Goal: Task Accomplishment & Management: Complete application form

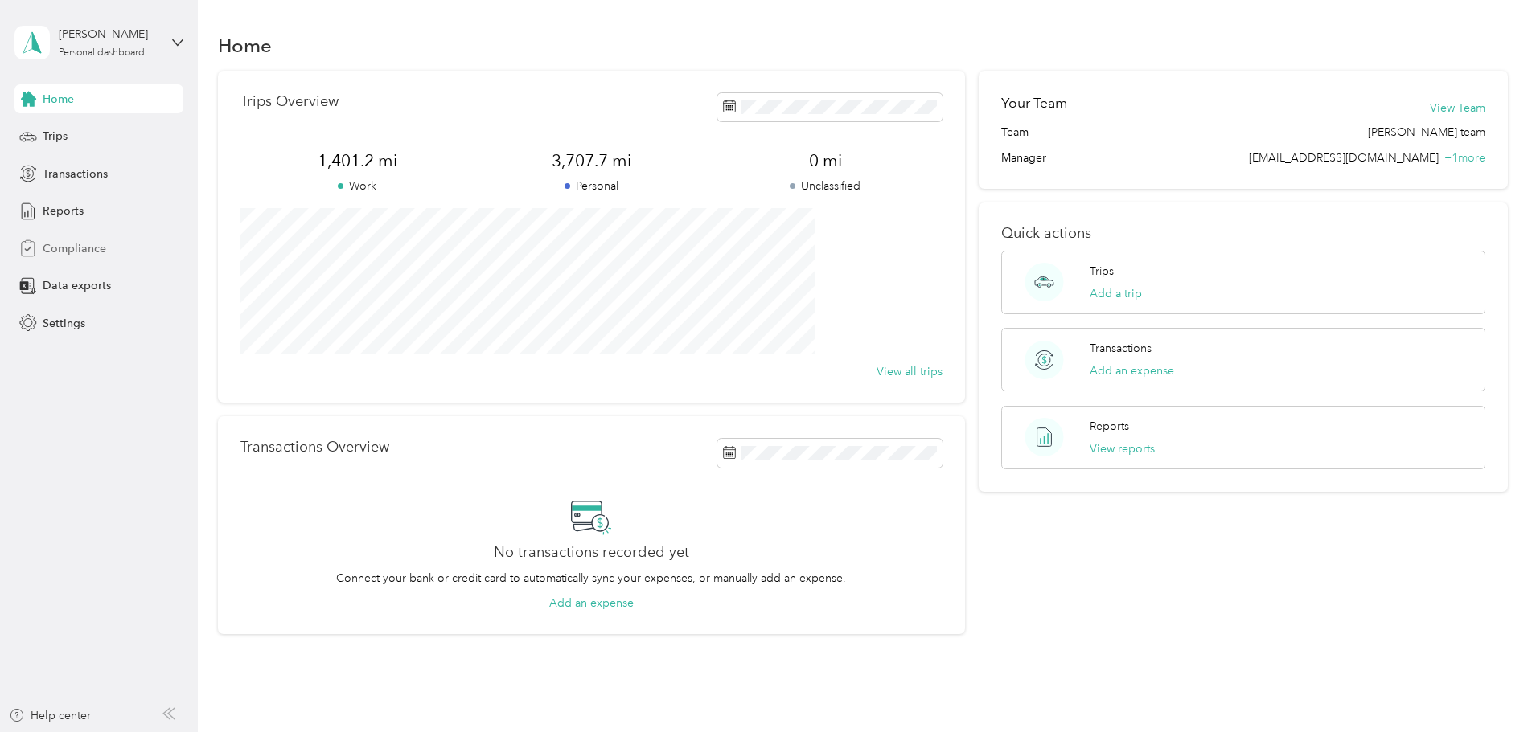
click at [47, 246] on span "Compliance" at bounding box center [75, 248] width 64 height 17
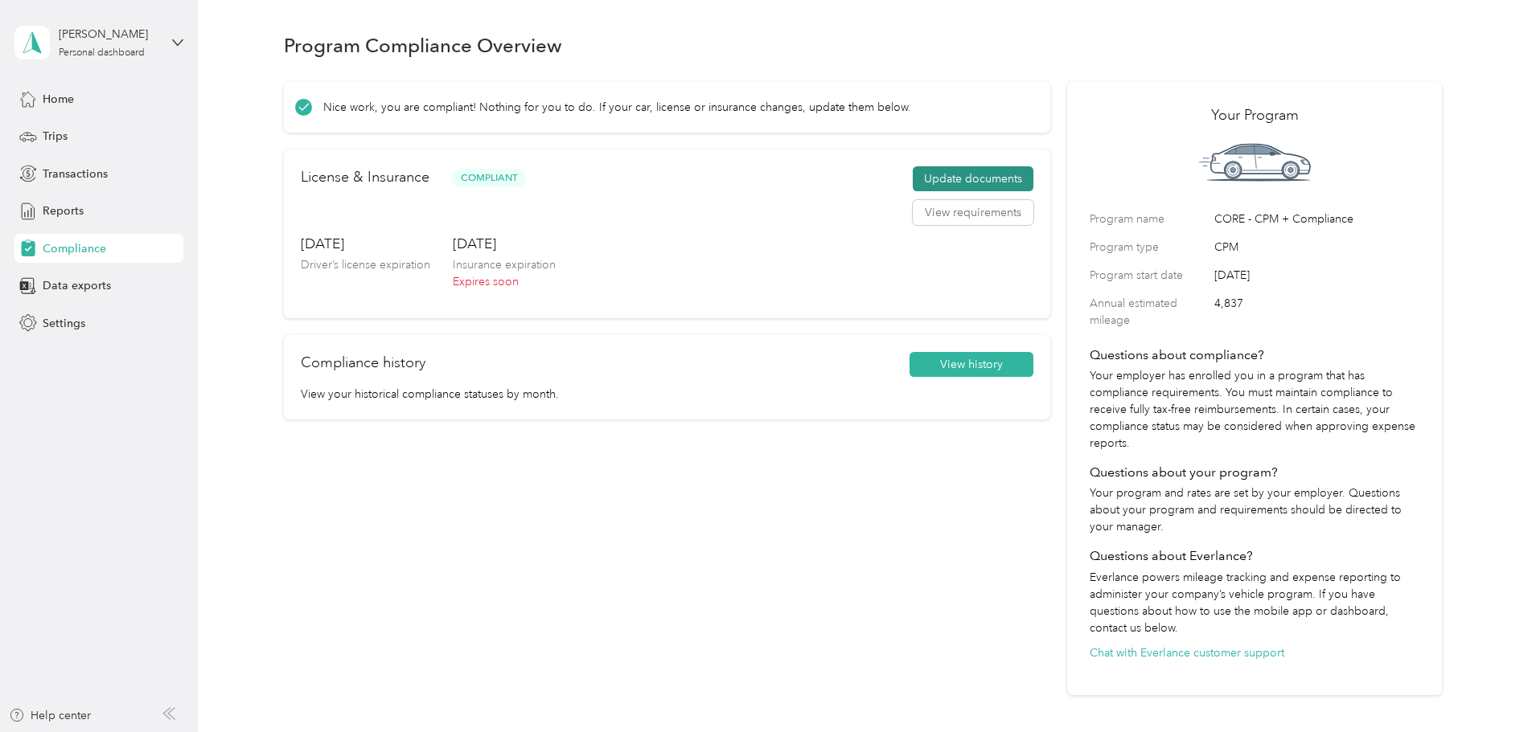
click at [920, 187] on button "Update documents" at bounding box center [973, 179] width 121 height 26
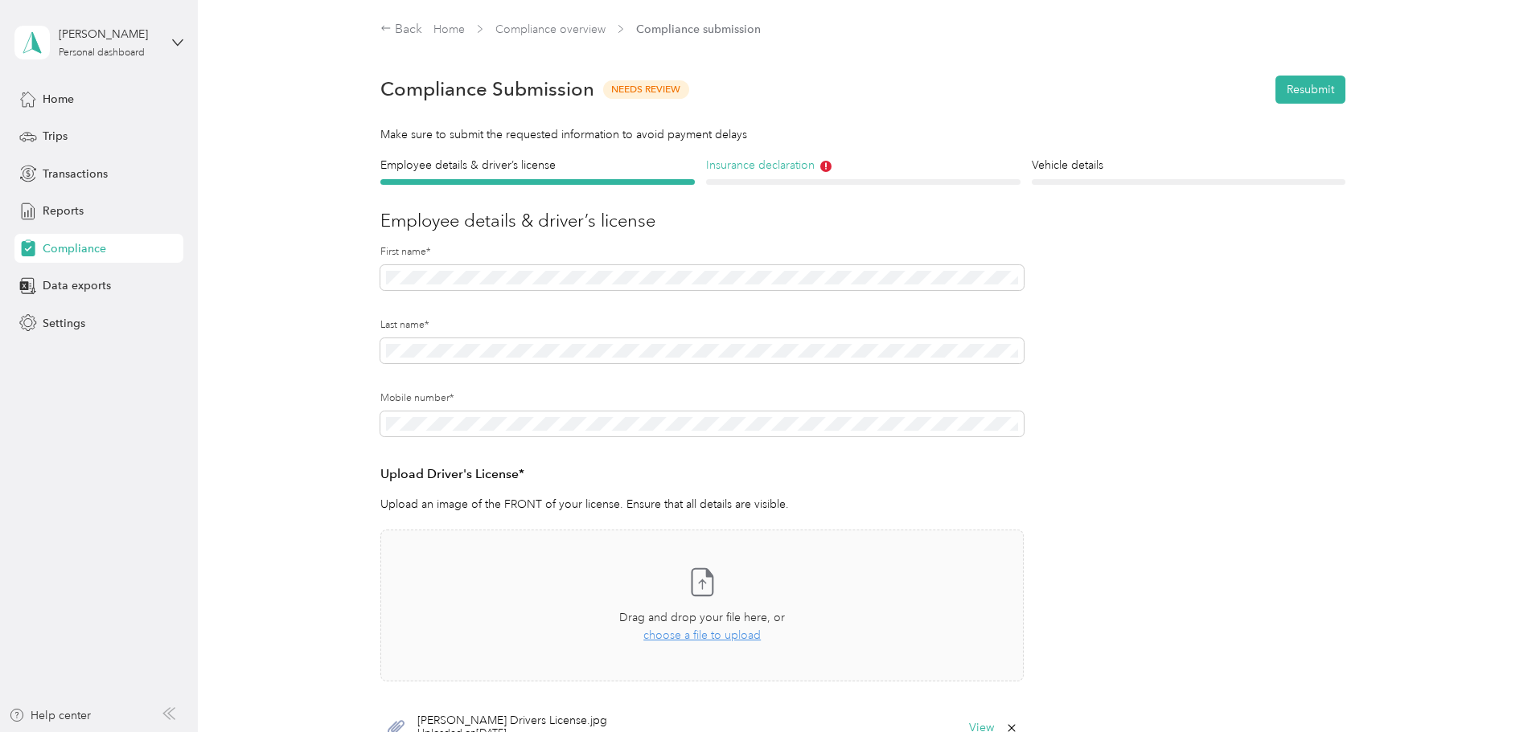
click at [766, 168] on h4 "Insurance declaration" at bounding box center [863, 165] width 314 height 17
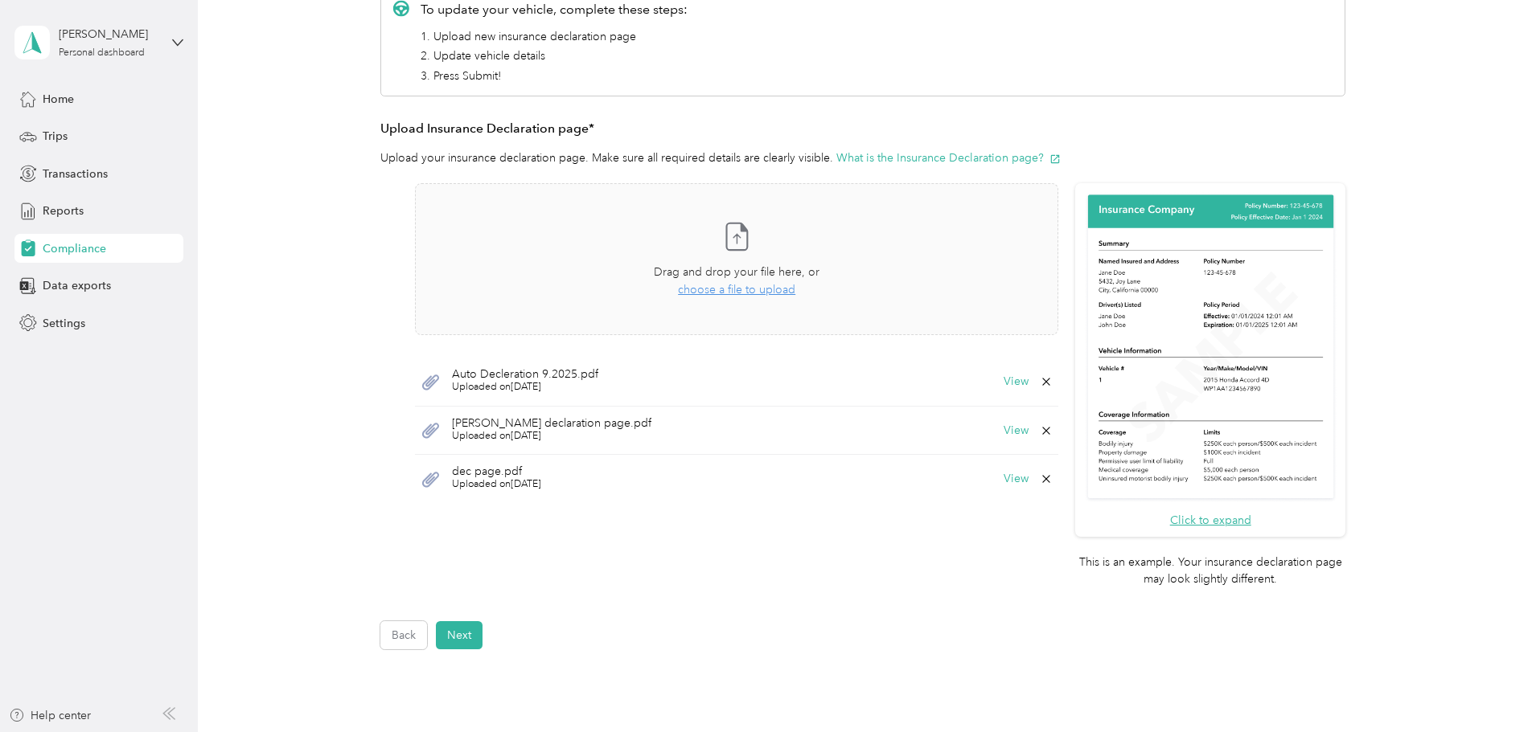
scroll to position [322, 0]
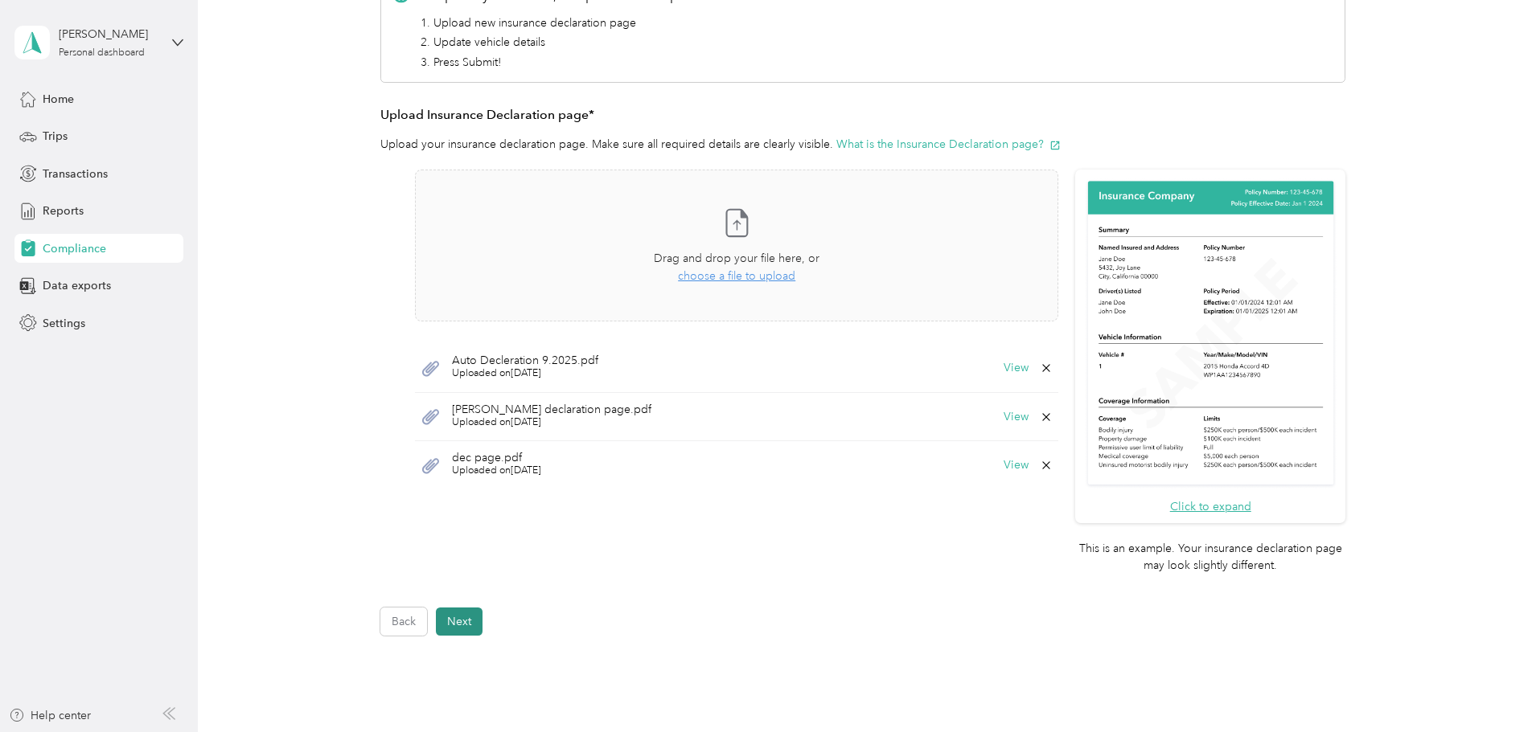
click at [455, 619] on button "Next" at bounding box center [459, 622] width 47 height 28
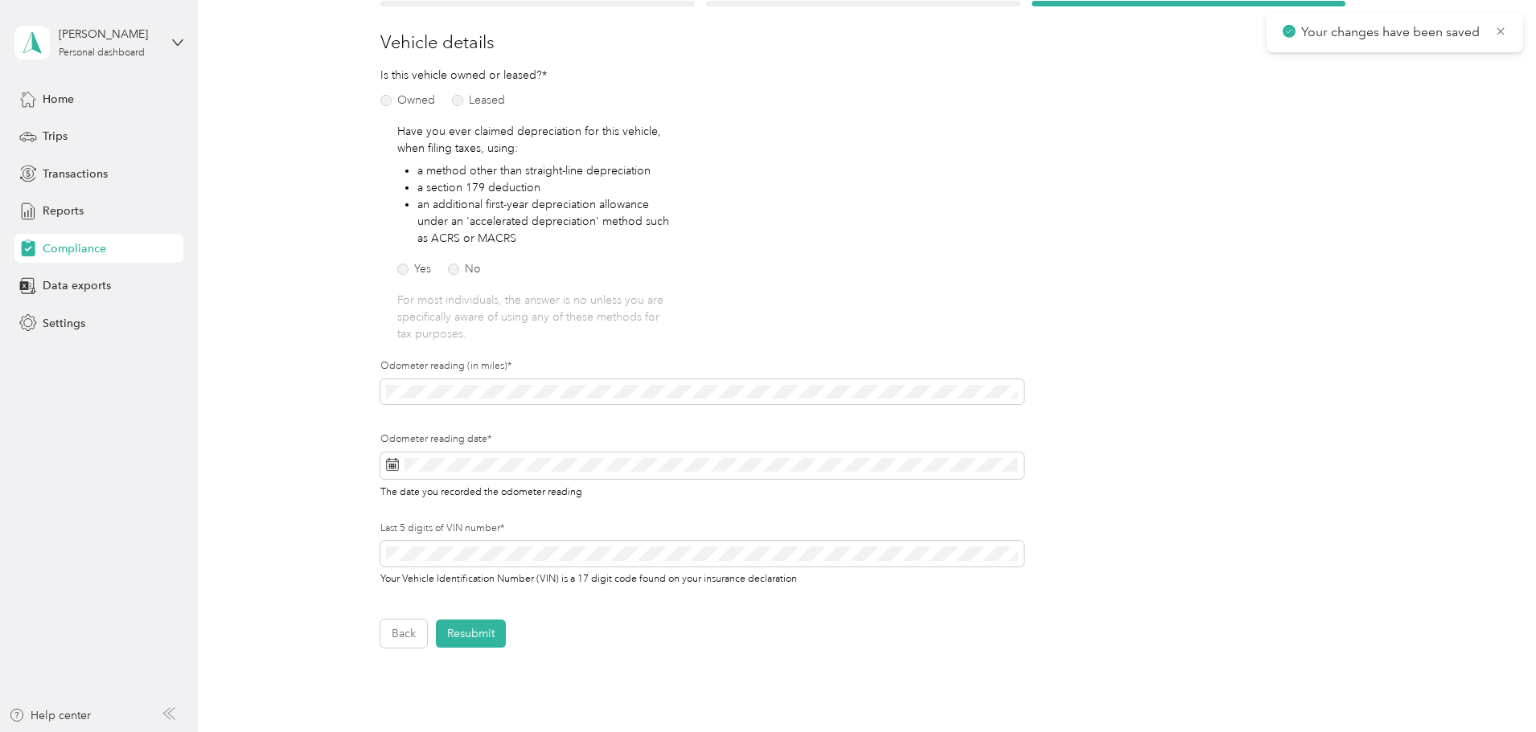
scroll to position [181, 0]
click at [261, 383] on div "Back Home Compliance overview Compliance submission Compliance Submission Needs…" at bounding box center [863, 310] width 1330 height 982
click at [313, 493] on div "Employee details & driver’s license License Insurance declaration Insurance Veh…" at bounding box center [863, 311] width 1158 height 670
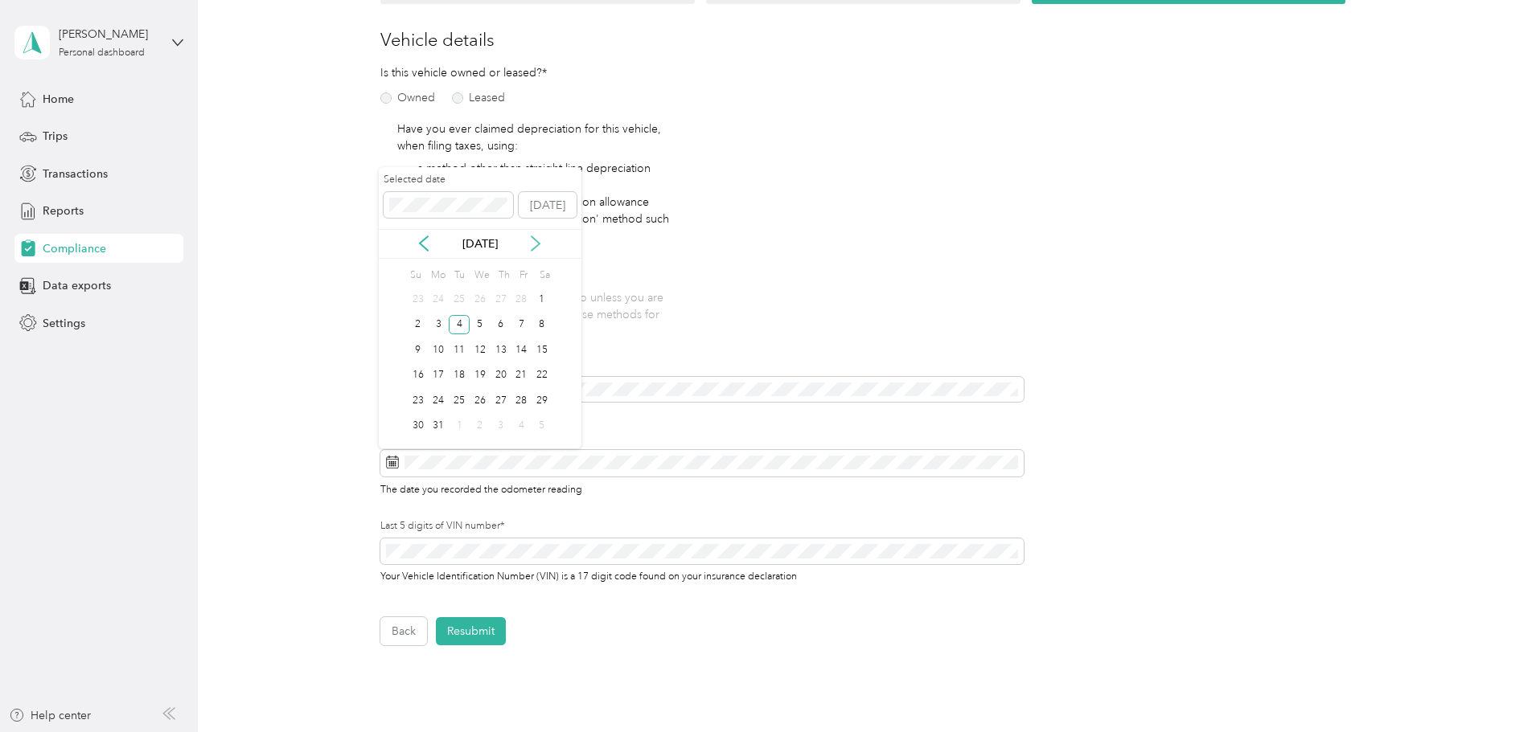
click at [539, 241] on icon at bounding box center [535, 244] width 16 height 16
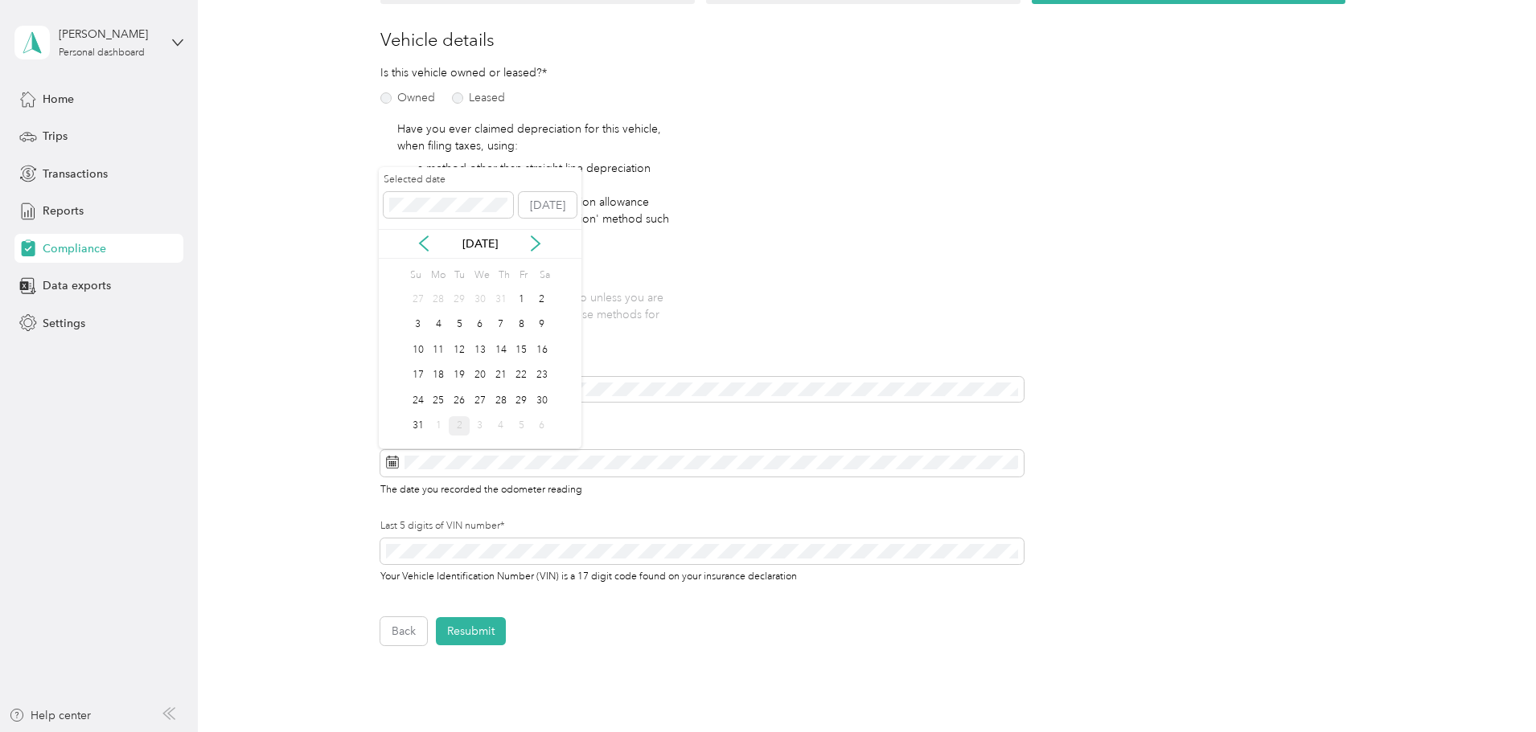
click at [463, 426] on div "2" at bounding box center [459, 427] width 21 height 20
click at [305, 570] on div "Employee details & driver’s license License Insurance declaration Insurance Veh…" at bounding box center [863, 311] width 1158 height 670
click at [463, 399] on span at bounding box center [701, 390] width 643 height 26
click at [362, 389] on div "Employee details & driver’s license License Insurance declaration Insurance Veh…" at bounding box center [863, 311] width 1158 height 670
click at [328, 438] on div "Employee details & driver’s license License Insurance declaration Insurance Veh…" at bounding box center [863, 311] width 1158 height 670
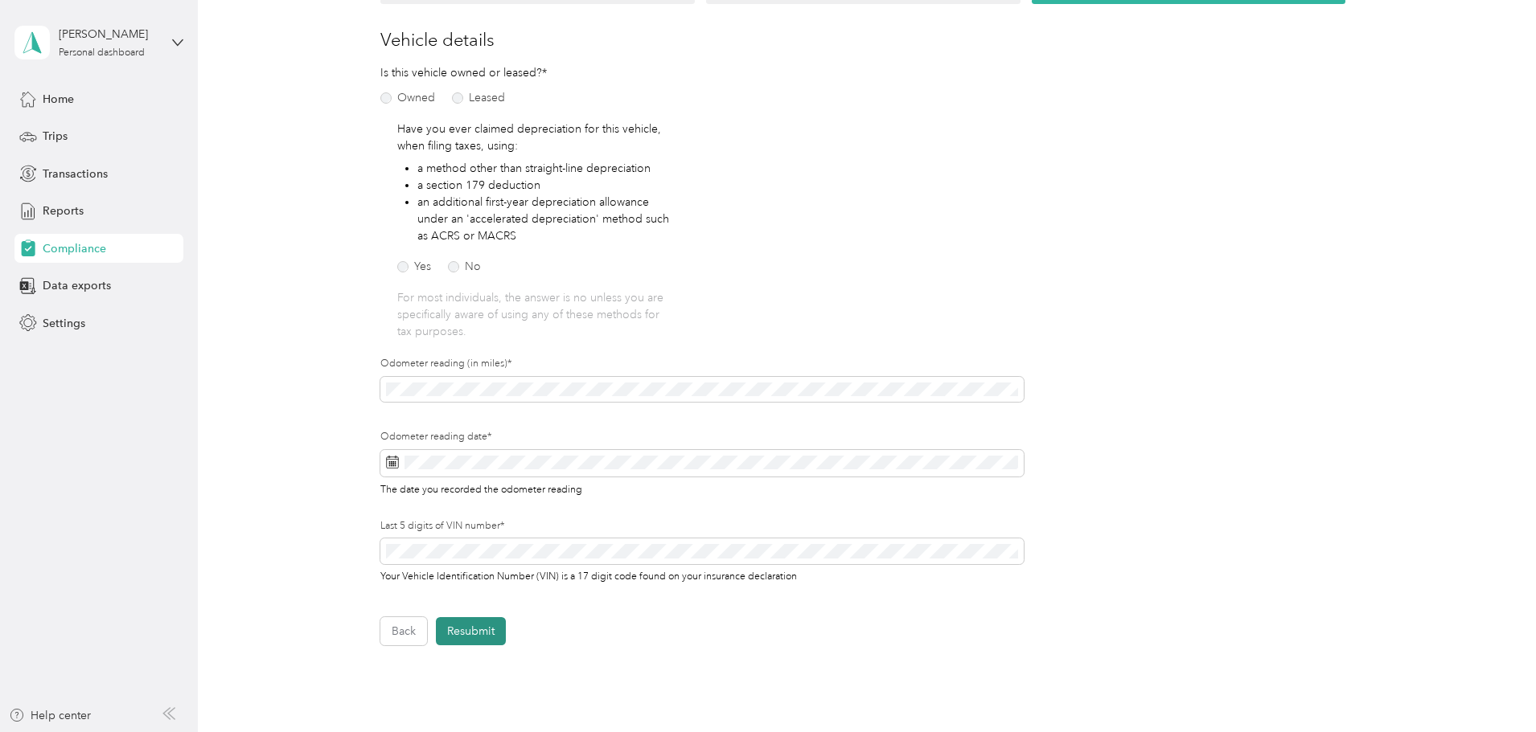
click at [466, 626] on button "Resubmit" at bounding box center [471, 632] width 70 height 28
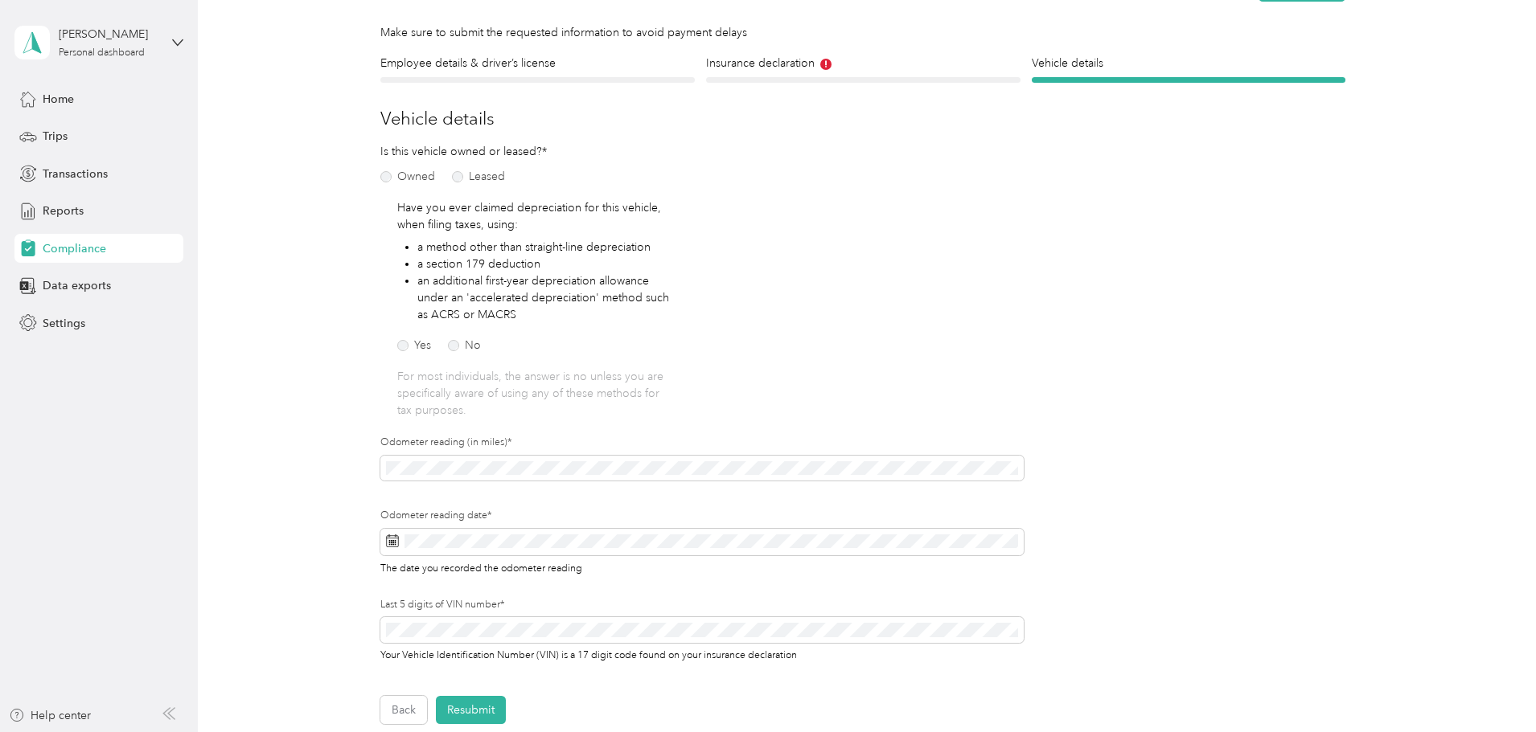
scroll to position [20, 0]
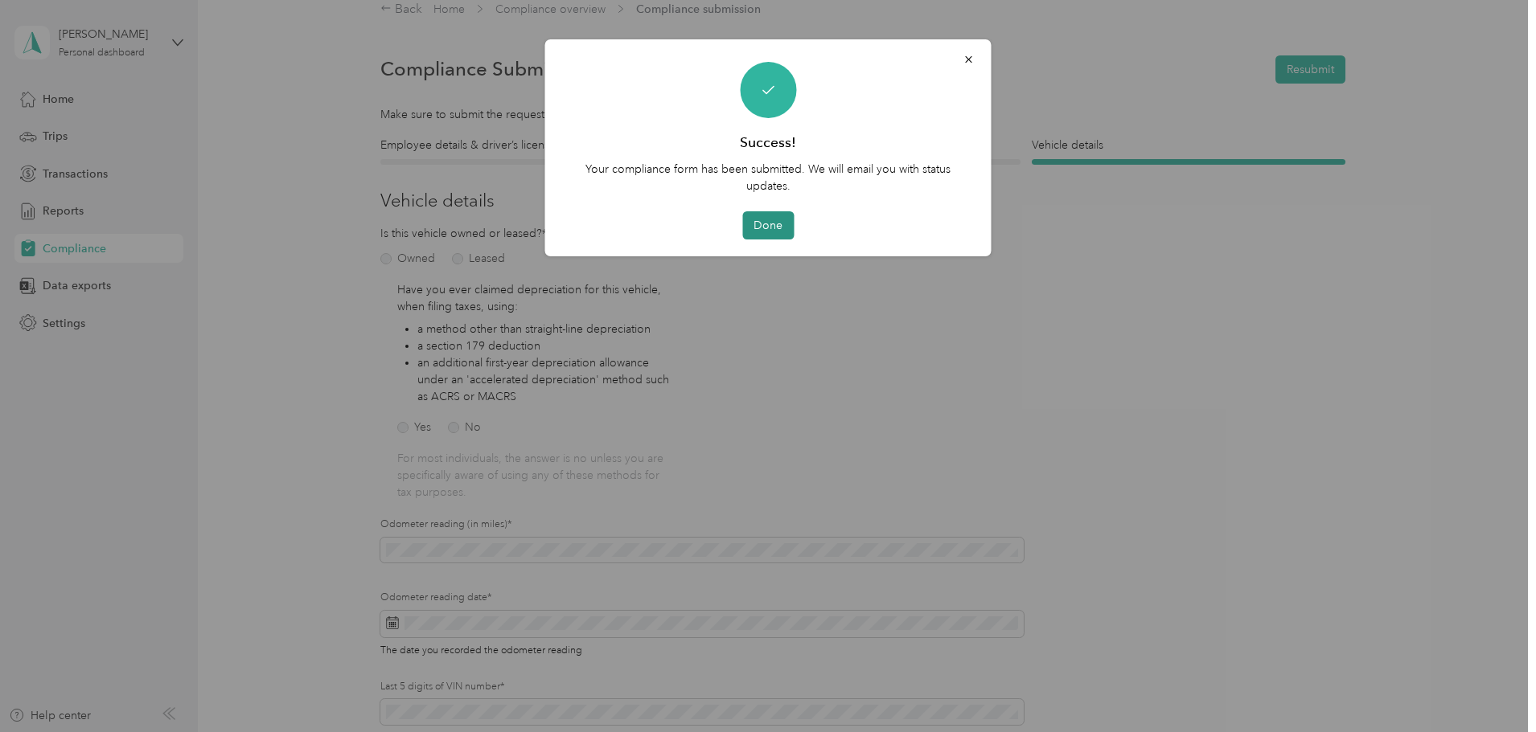
click at [772, 229] on button "Done" at bounding box center [767, 225] width 51 height 28
